Goal: Transaction & Acquisition: Subscribe to service/newsletter

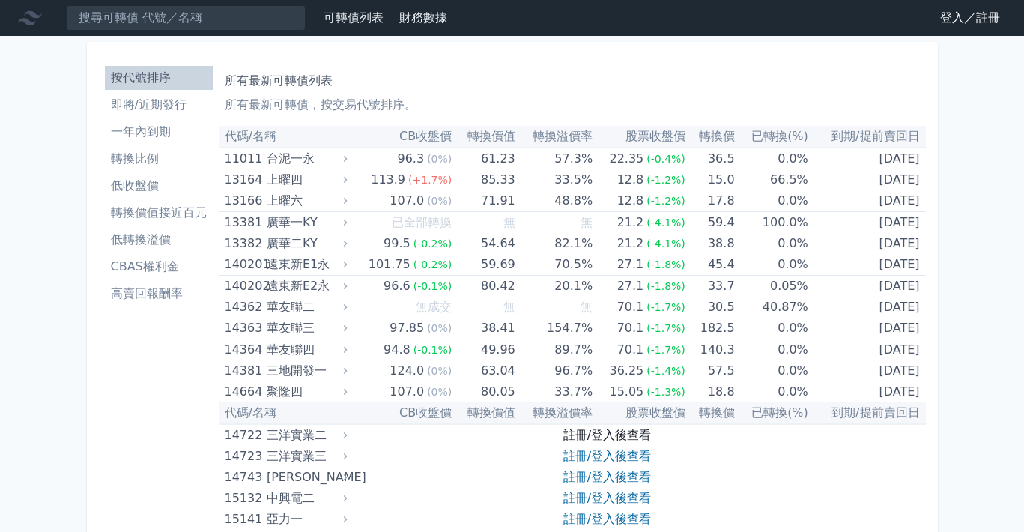
click at [606, 432] on link "註冊/登入後查看" at bounding box center [608, 435] width 88 height 14
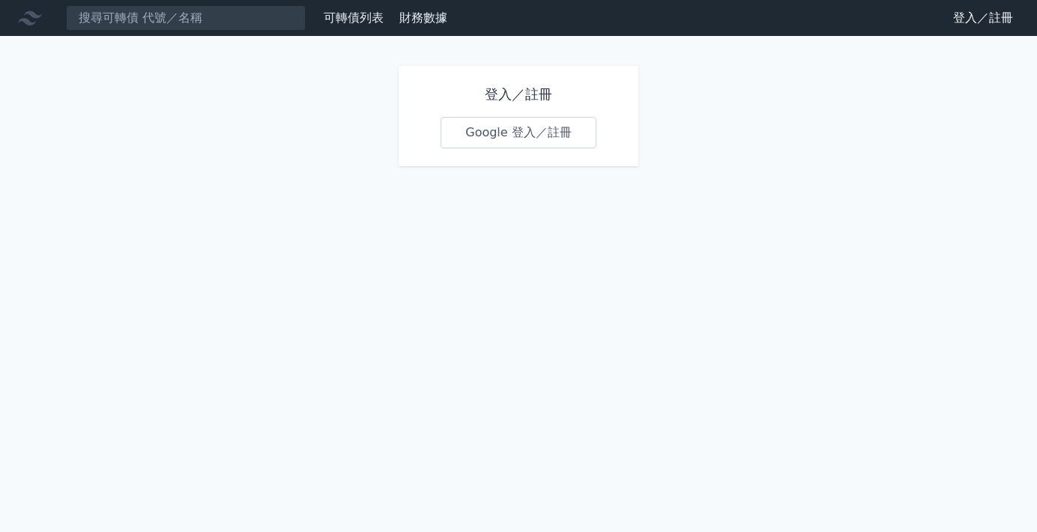
click at [530, 134] on link "Google 登入／註冊" at bounding box center [519, 132] width 156 height 31
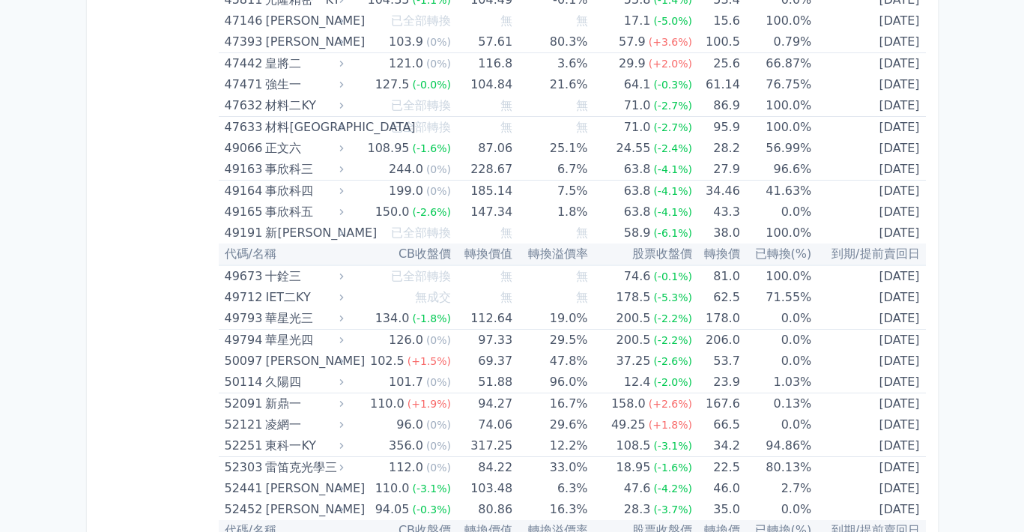
scroll to position [6176, 0]
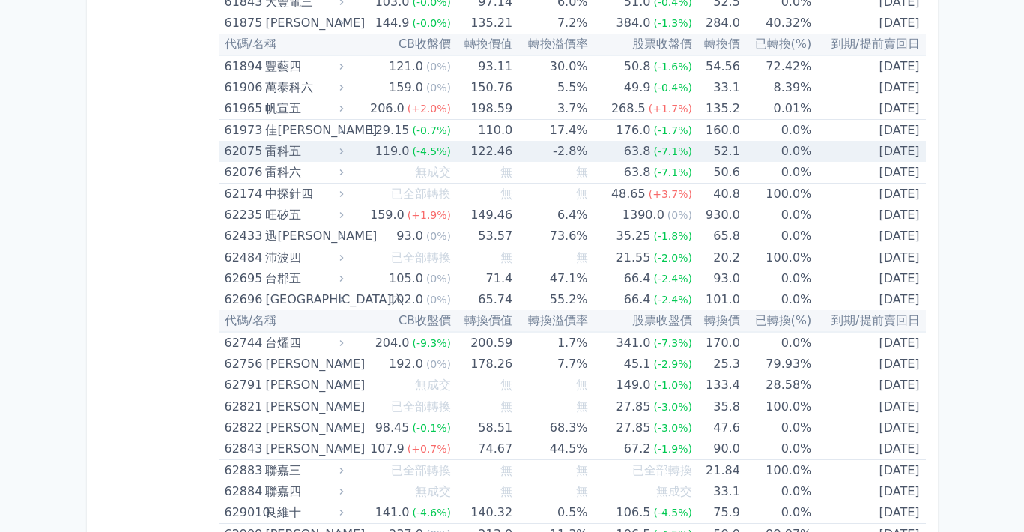
click at [346, 147] on icon at bounding box center [342, 151] width 10 height 10
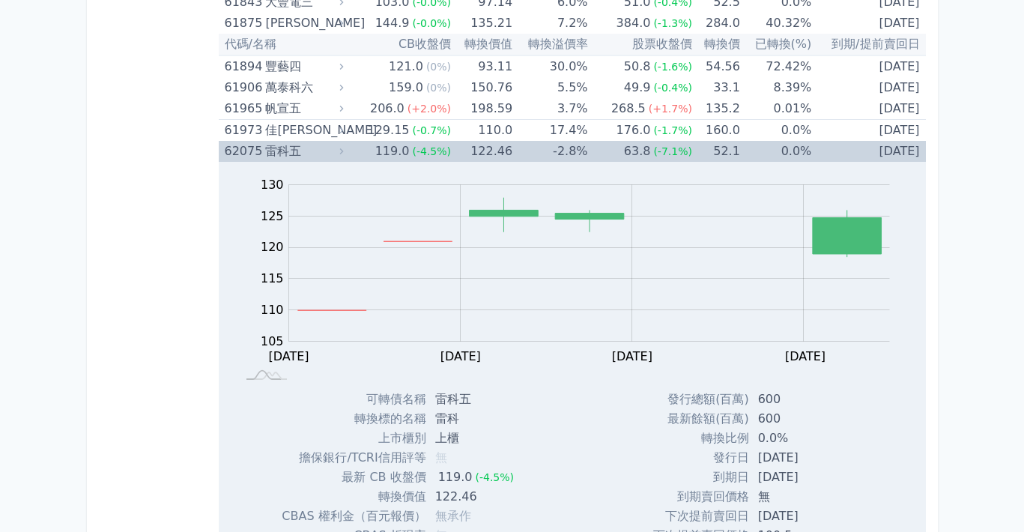
click at [346, 147] on icon at bounding box center [342, 151] width 10 height 10
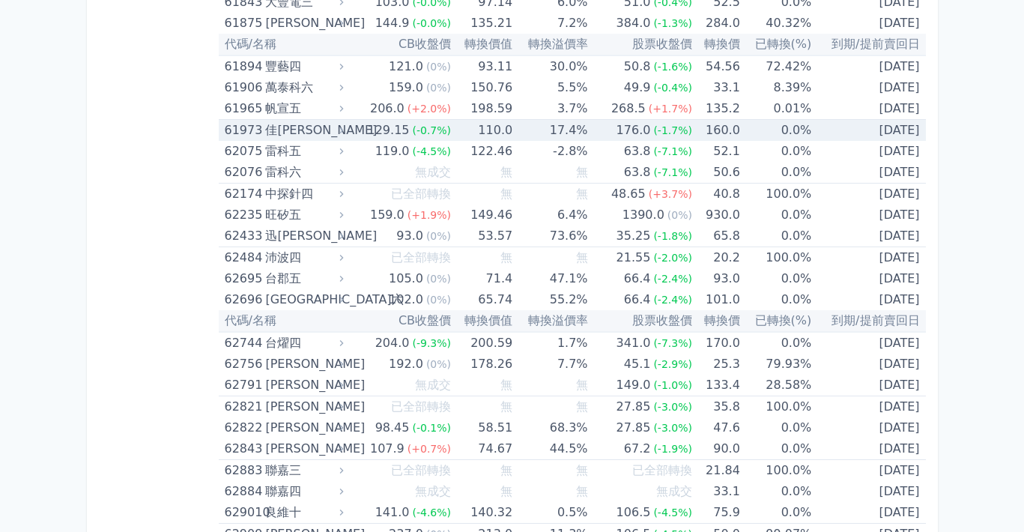
click at [344, 127] on icon at bounding box center [342, 130] width 10 height 10
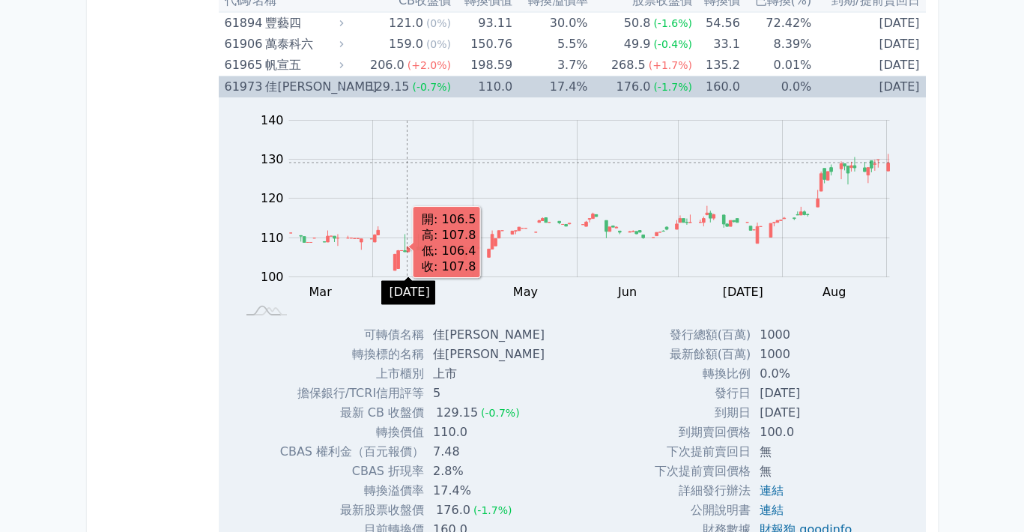
scroll to position [6128, 0]
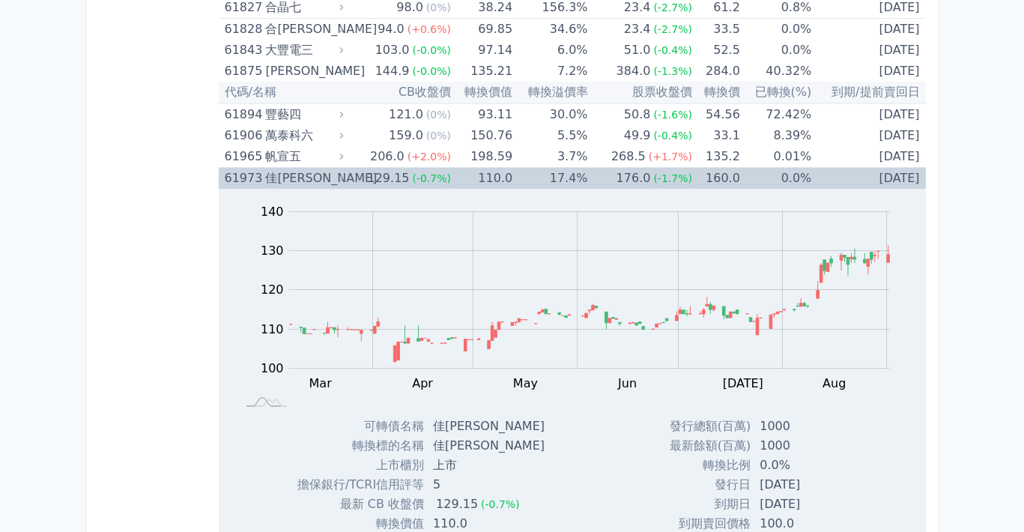
click at [347, 180] on icon at bounding box center [342, 178] width 10 height 10
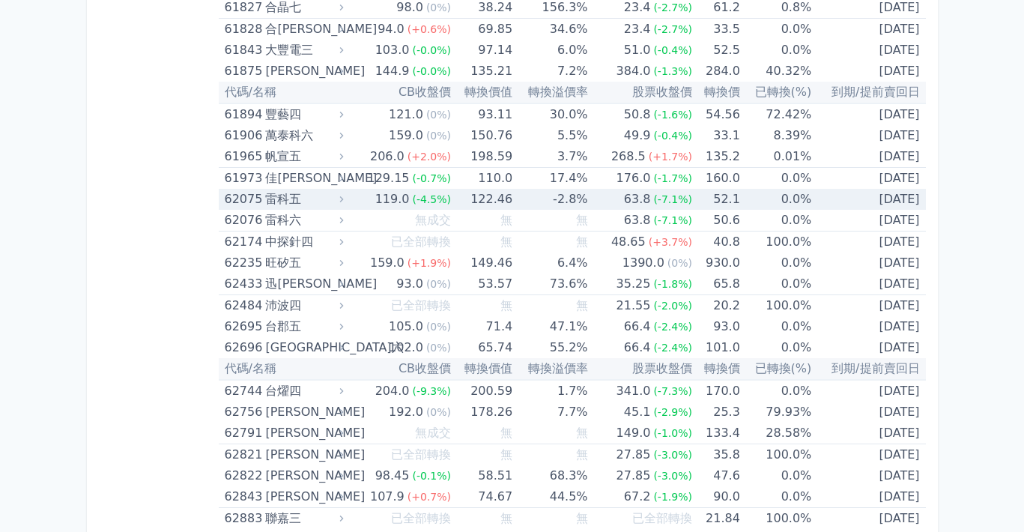
click at [343, 196] on icon at bounding box center [342, 199] width 10 height 10
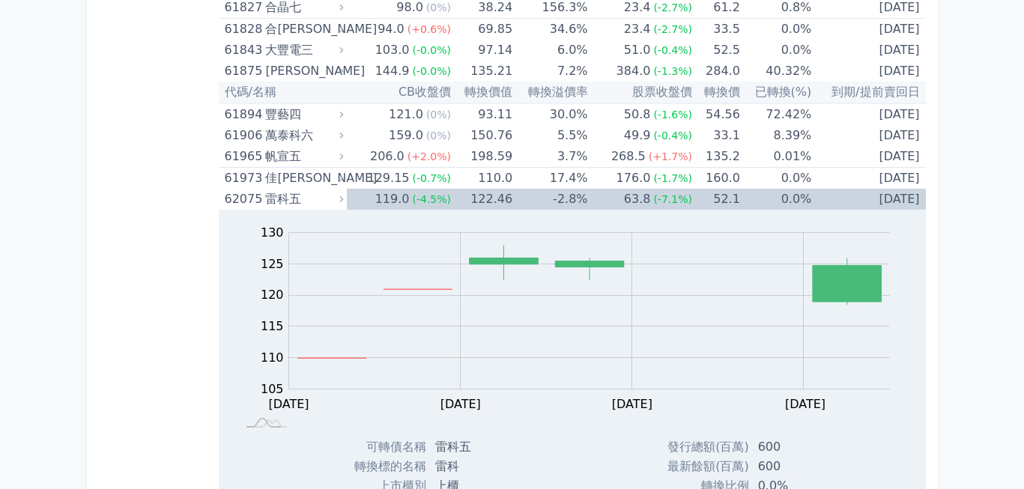
drag, startPoint x: 56, startPoint y: 229, endPoint x: 296, endPoint y: 139, distance: 255.9
